Goal: Check status

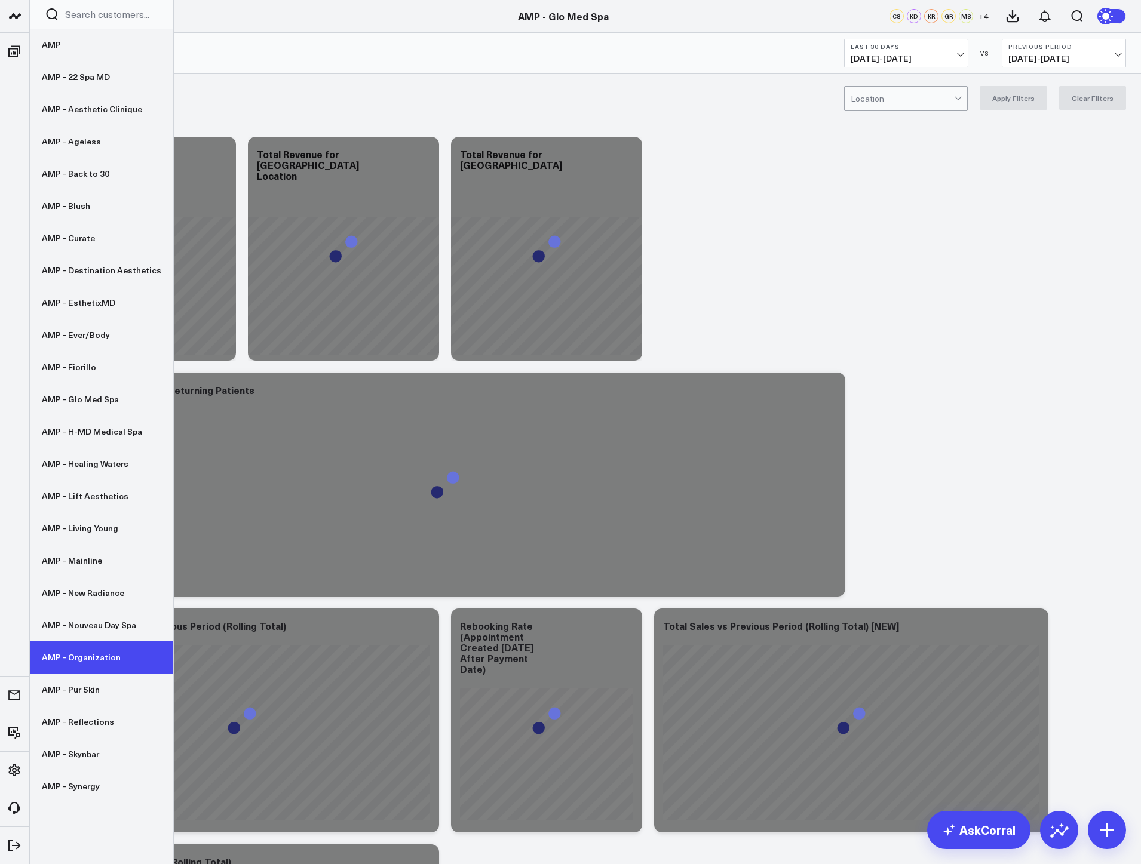
click at [93, 656] on link "AMP - Organization" at bounding box center [101, 658] width 143 height 32
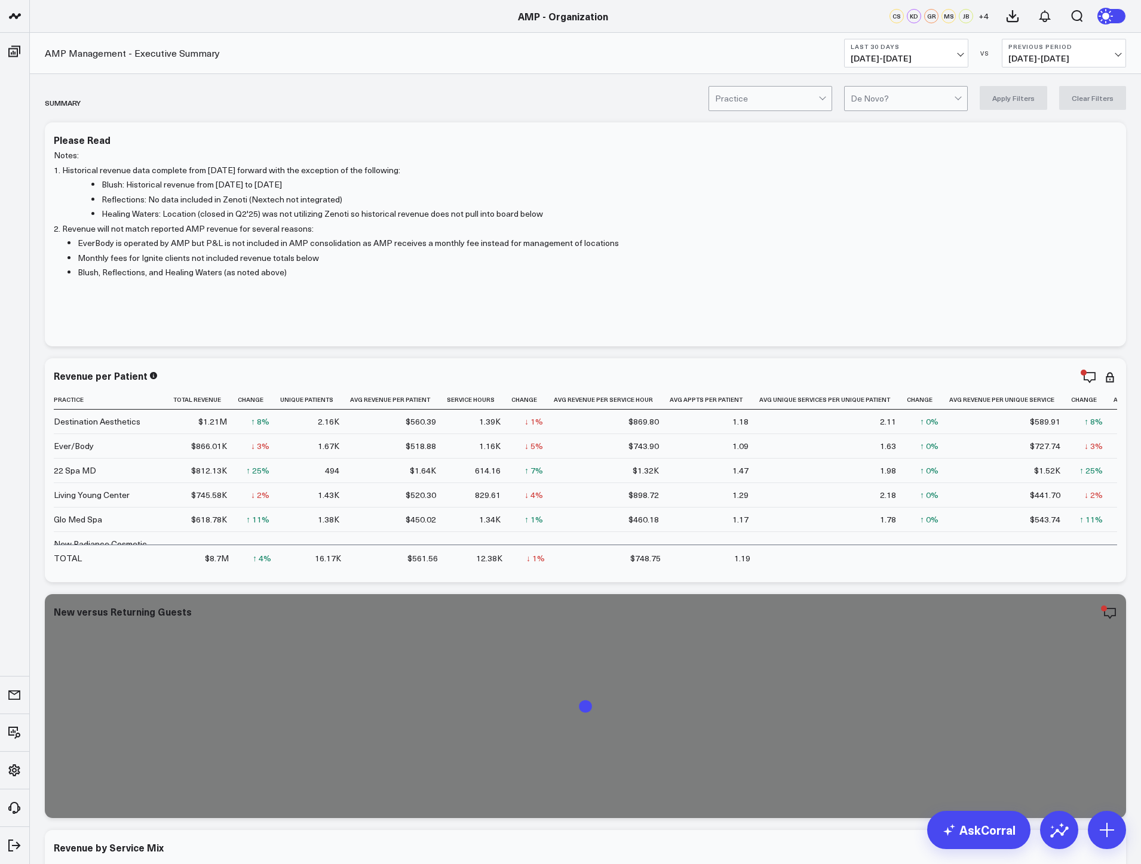
click at [958, 54] on span "[DATE] - [DATE]" at bounding box center [906, 59] width 111 height 10
click at [881, 308] on link "MTD" at bounding box center [906, 311] width 123 height 23
click at [1081, 48] on b "Previous Period" at bounding box center [1063, 46] width 111 height 7
click at [1053, 126] on link "YoY" at bounding box center [1063, 125] width 123 height 23
